Goal: Task Accomplishment & Management: Manage account settings

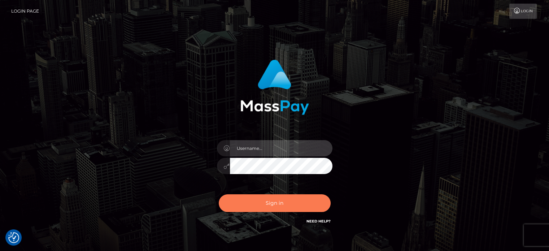
type input "letticia.ctfo"
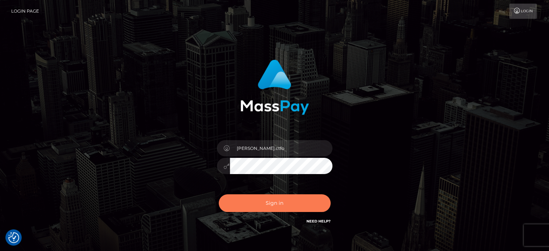
click at [257, 206] on button "Sign in" at bounding box center [275, 203] width 112 height 18
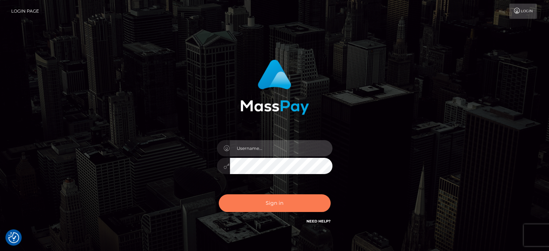
type input "letticia.ctfo"
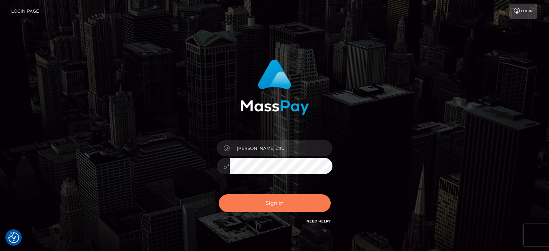
click at [270, 203] on button "Sign in" at bounding box center [275, 203] width 112 height 18
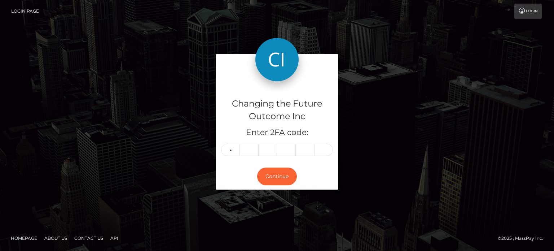
type input "2"
type input "1"
type input "6"
type input "5"
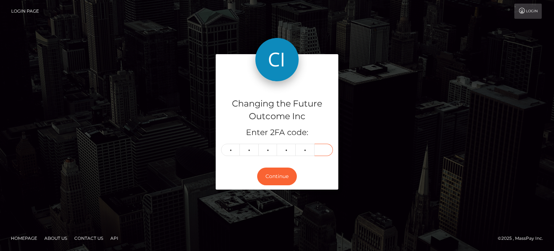
type input "4"
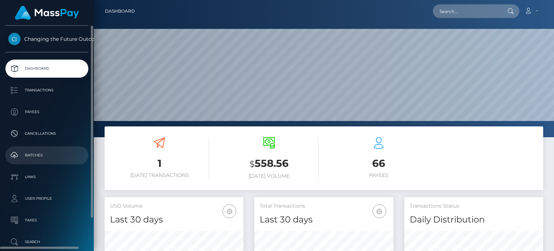
scroll to position [38, 0]
